Goal: Task Accomplishment & Management: Use online tool/utility

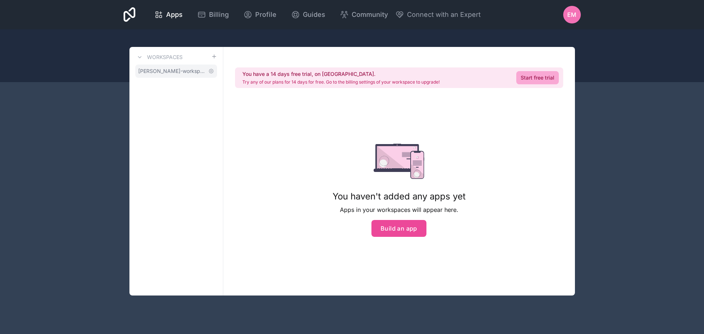
click at [173, 73] on span "[PERSON_NAME]-workspace" at bounding box center [171, 70] width 67 height 7
click at [370, 18] on span "Community" at bounding box center [370, 15] width 36 height 10
click at [572, 23] on div "EM" at bounding box center [572, 15] width 18 height 18
click at [572, 17] on span "EM" at bounding box center [571, 14] width 9 height 9
click at [219, 175] on div "Workspaces [PERSON_NAME]-workspace" at bounding box center [176, 171] width 94 height 249
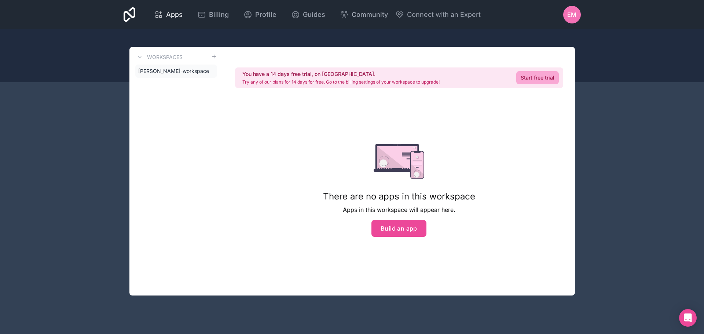
click at [168, 14] on span "Apps" at bounding box center [174, 15] width 17 height 10
click at [169, 18] on span "Apps" at bounding box center [174, 15] width 17 height 10
click at [171, 16] on span "Apps" at bounding box center [174, 15] width 17 height 10
click at [161, 76] on link "[PERSON_NAME]-workspace" at bounding box center [176, 71] width 82 height 13
click at [397, 228] on button "Build an app" at bounding box center [399, 228] width 55 height 17
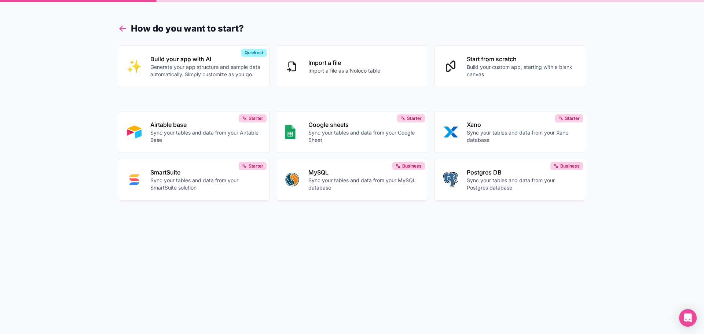
click at [124, 29] on icon at bounding box center [123, 29] width 6 height 0
